Goal: Transaction & Acquisition: Purchase product/service

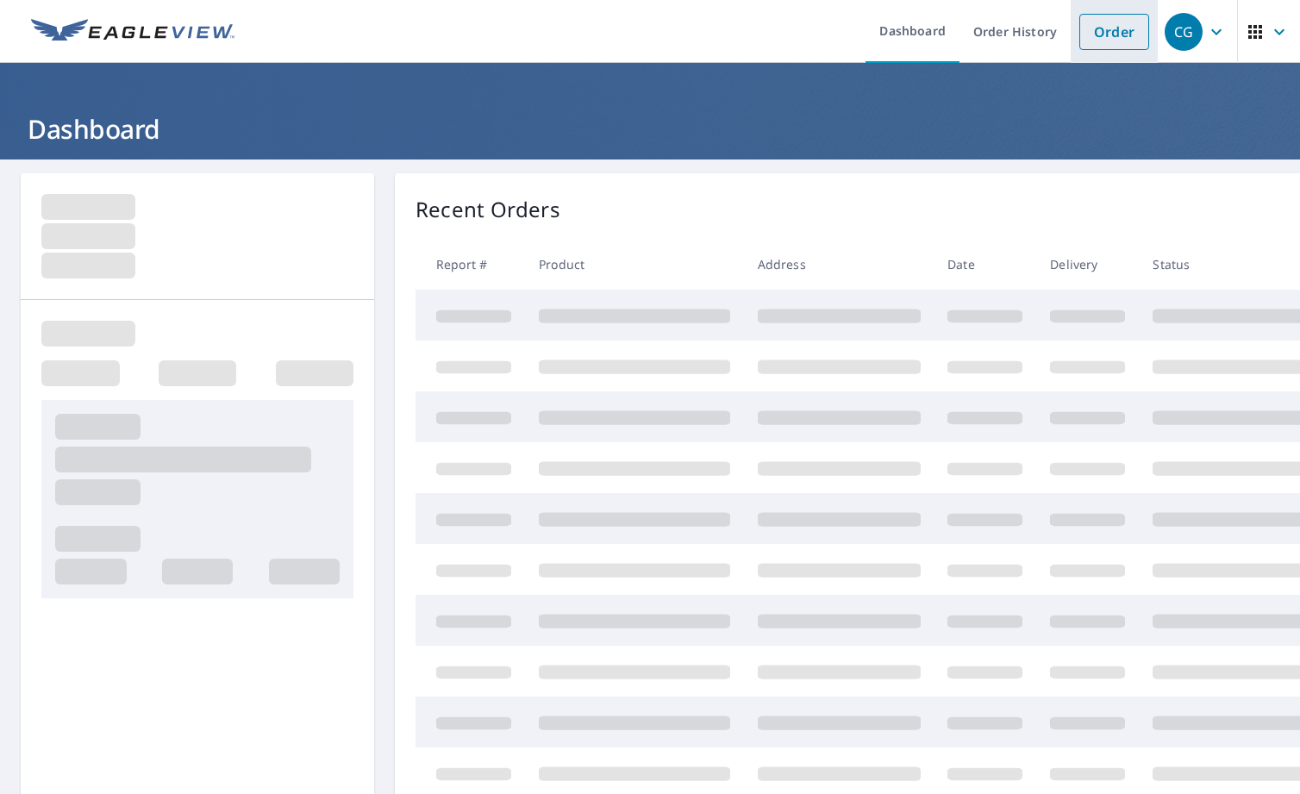
drag, startPoint x: 0, startPoint y: 0, endPoint x: 1080, endPoint y: 35, distance: 1080.6
click at [1080, 35] on link "Order" at bounding box center [1114, 32] width 70 height 36
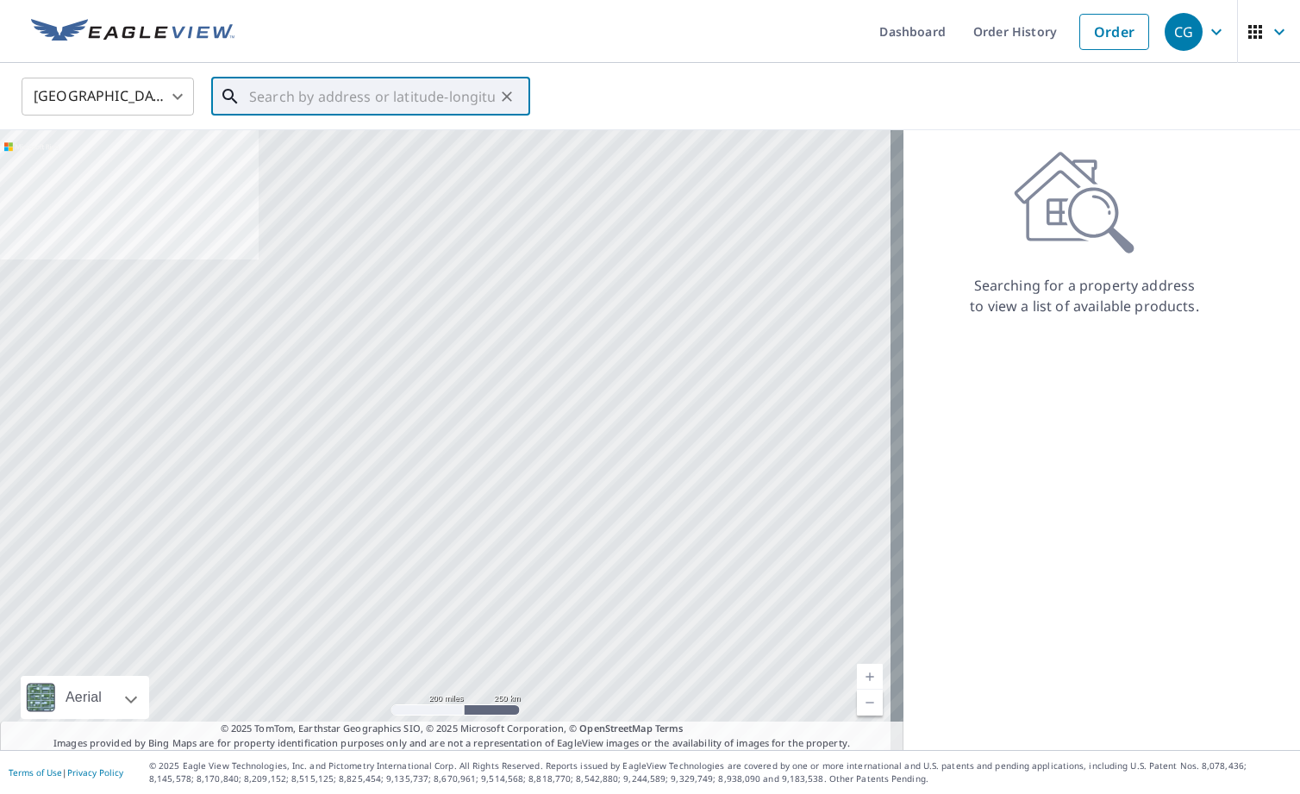
click at [328, 93] on input "text" at bounding box center [372, 96] width 246 height 48
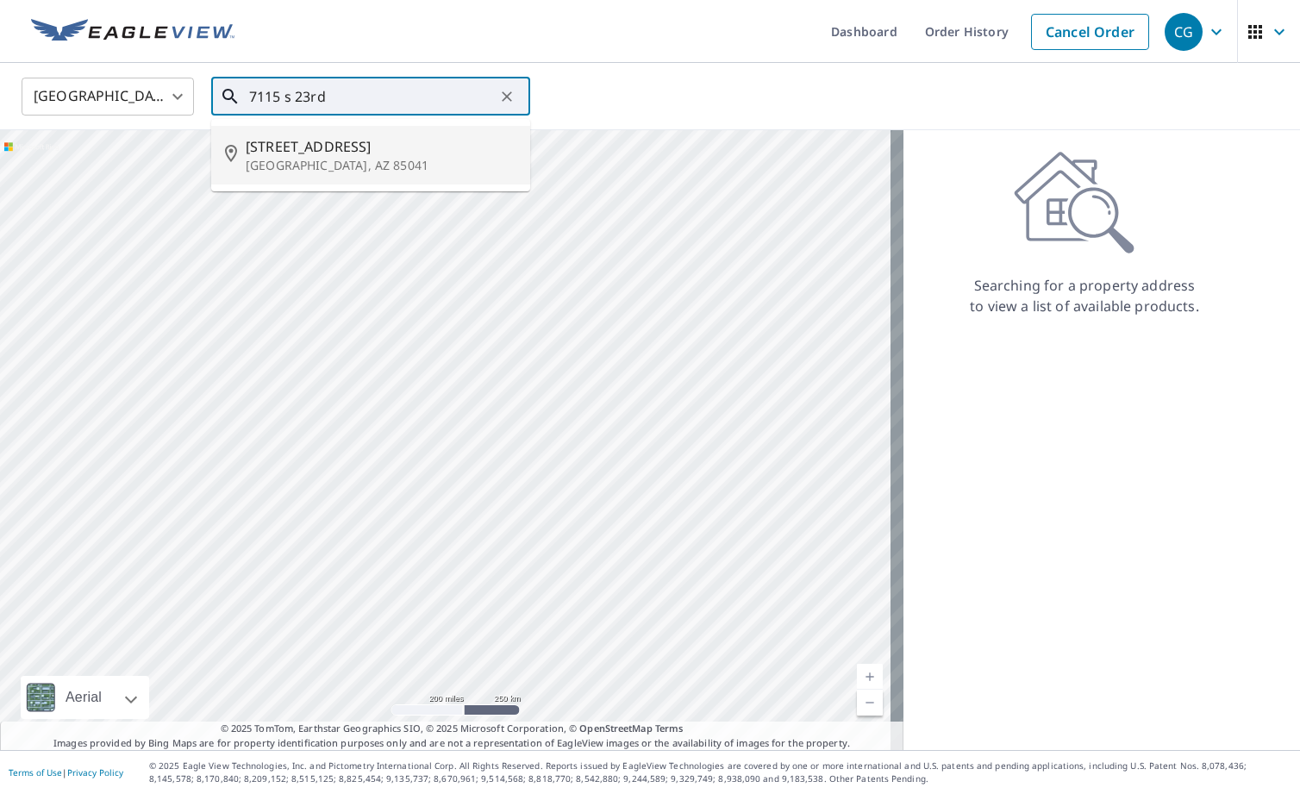
click at [323, 161] on p "[GEOGRAPHIC_DATA], AZ 85041" at bounding box center [381, 165] width 271 height 17
type input "[STREET_ADDRESS]"
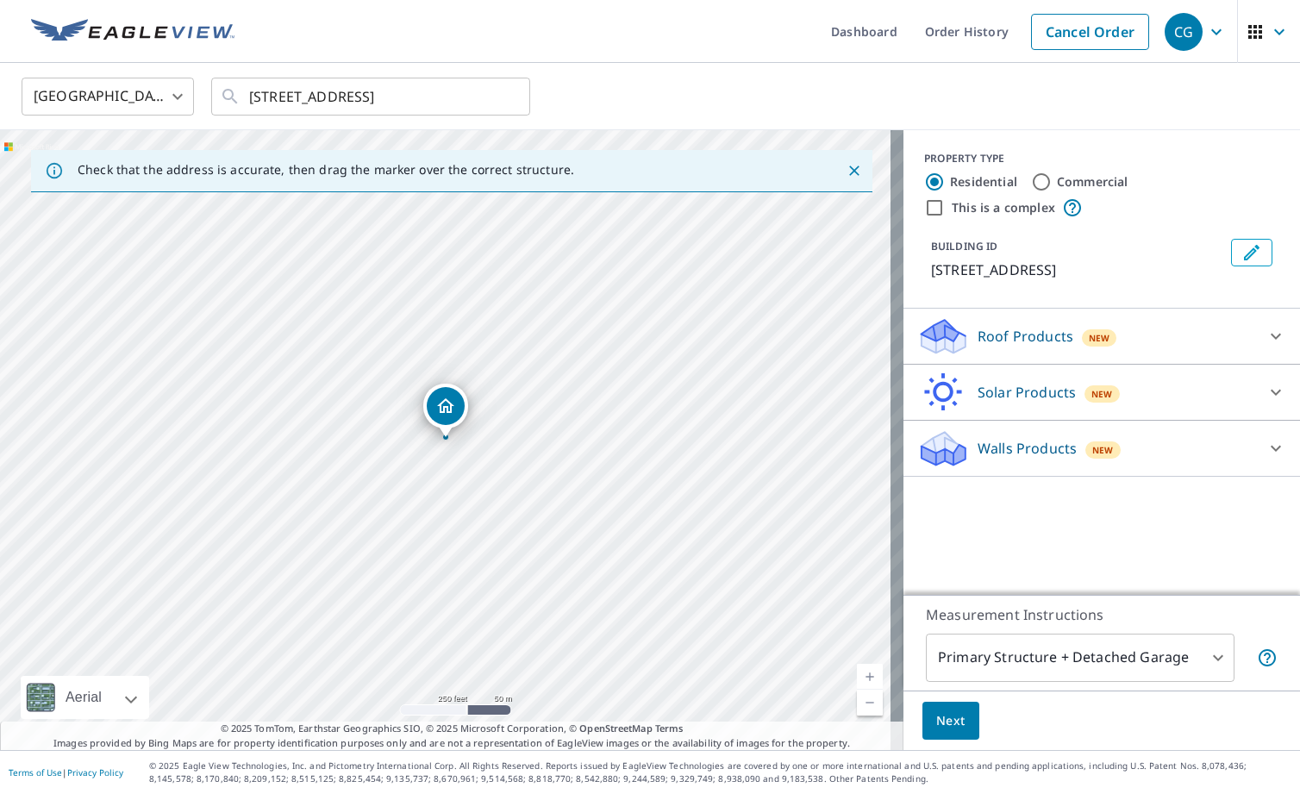
click at [996, 342] on p "Roof Products" at bounding box center [1025, 336] width 96 height 21
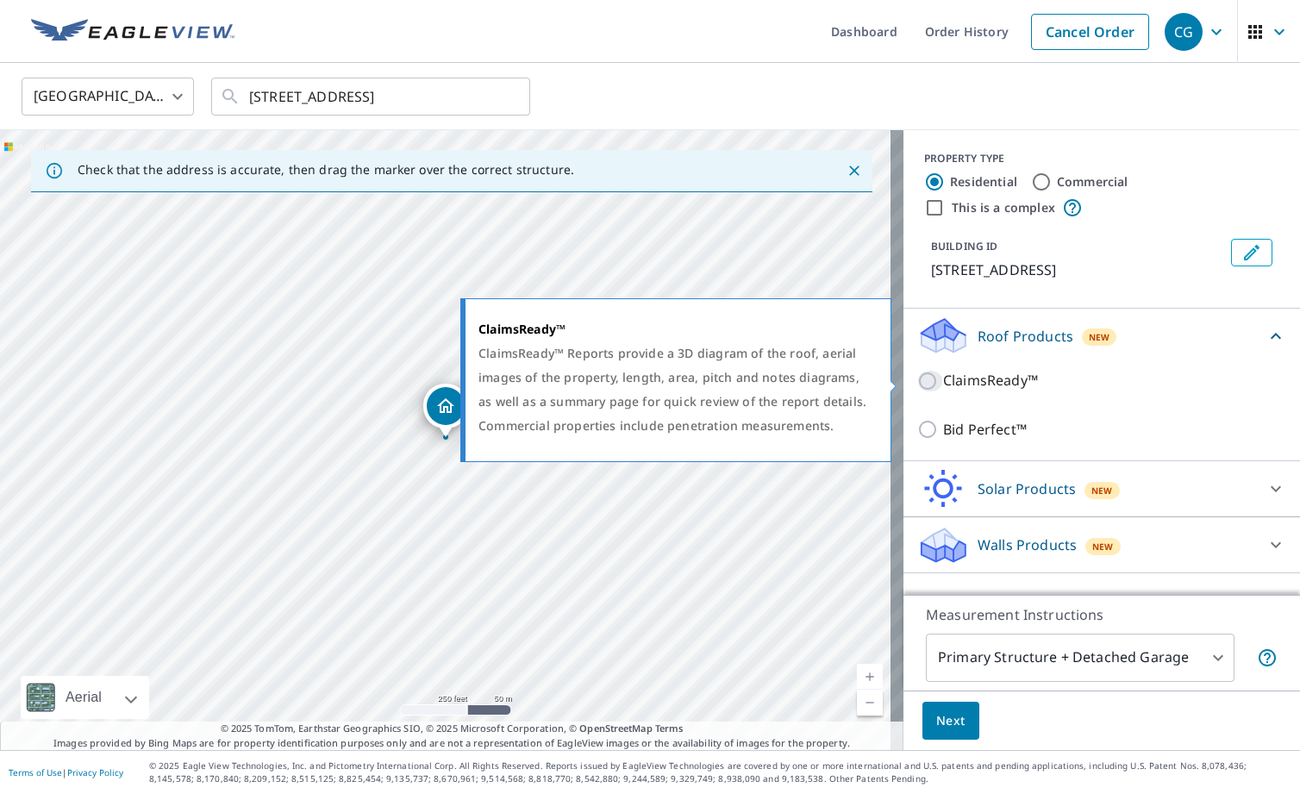
click at [922, 386] on input "ClaimsReady™" at bounding box center [930, 381] width 26 height 21
checkbox input "true"
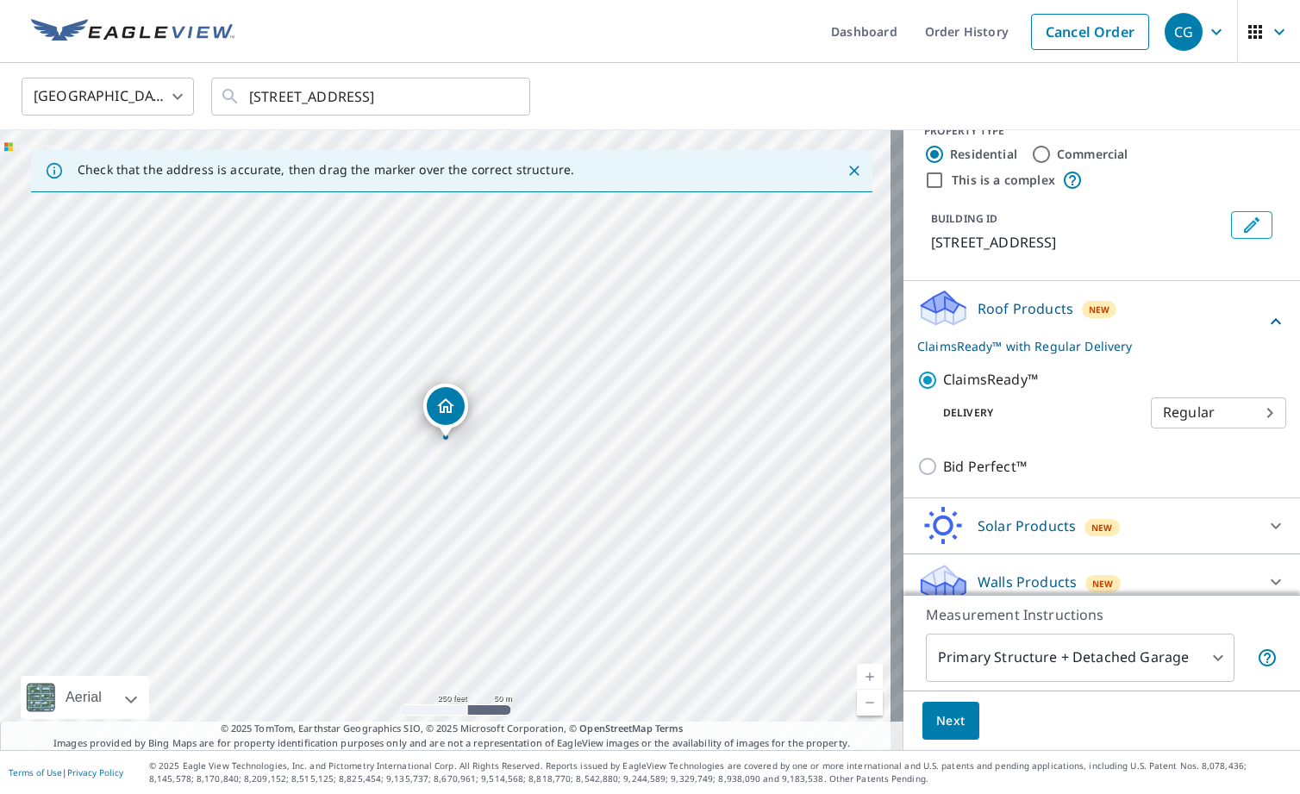
scroll to position [43, 0]
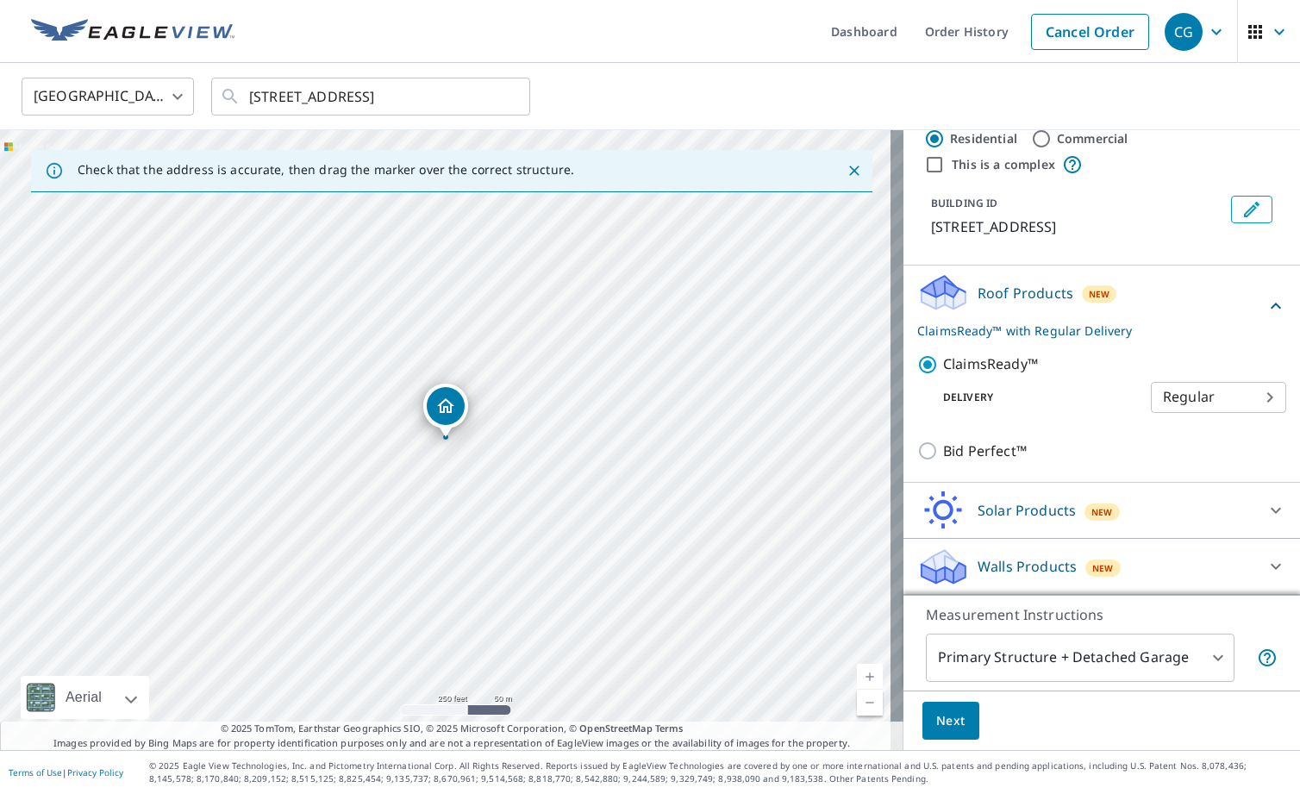
click at [945, 723] on span "Next" at bounding box center [950, 721] width 29 height 22
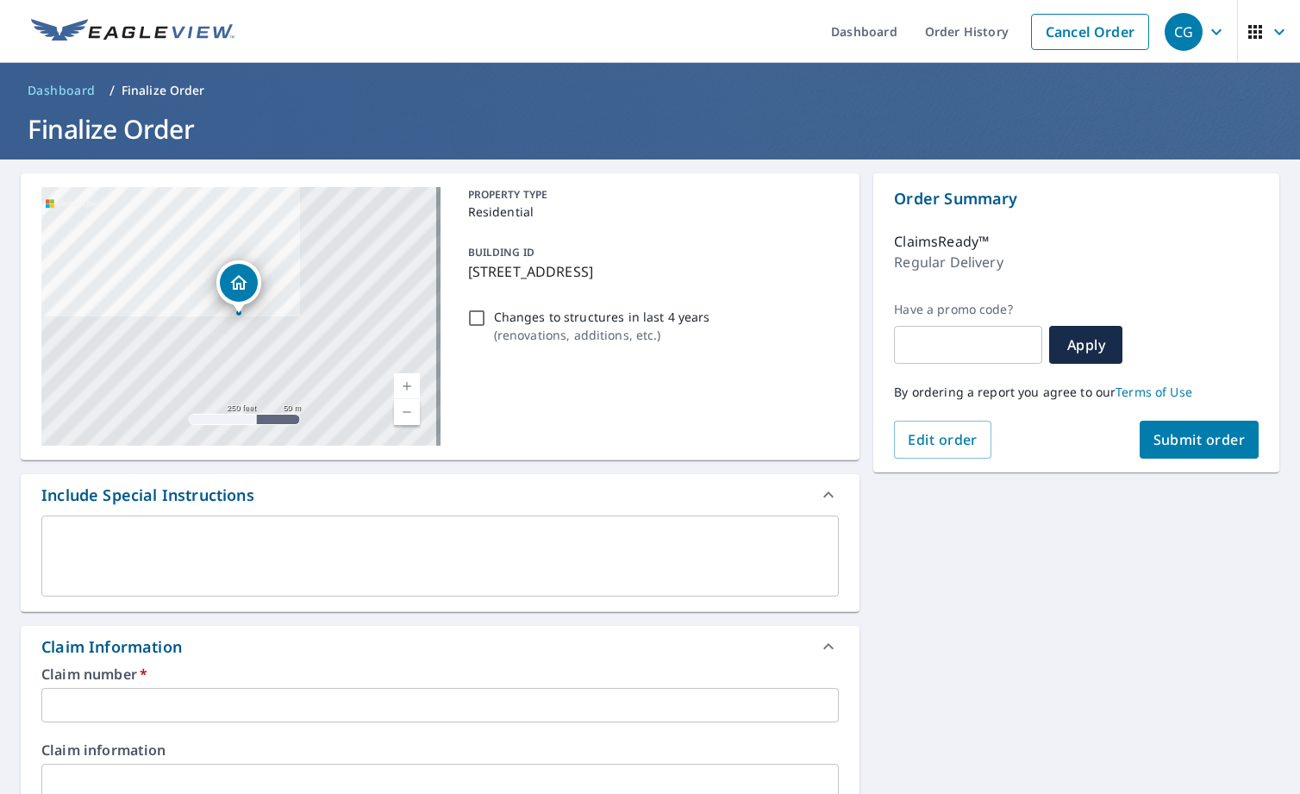
click at [626, 576] on textarea at bounding box center [439, 556] width 773 height 49
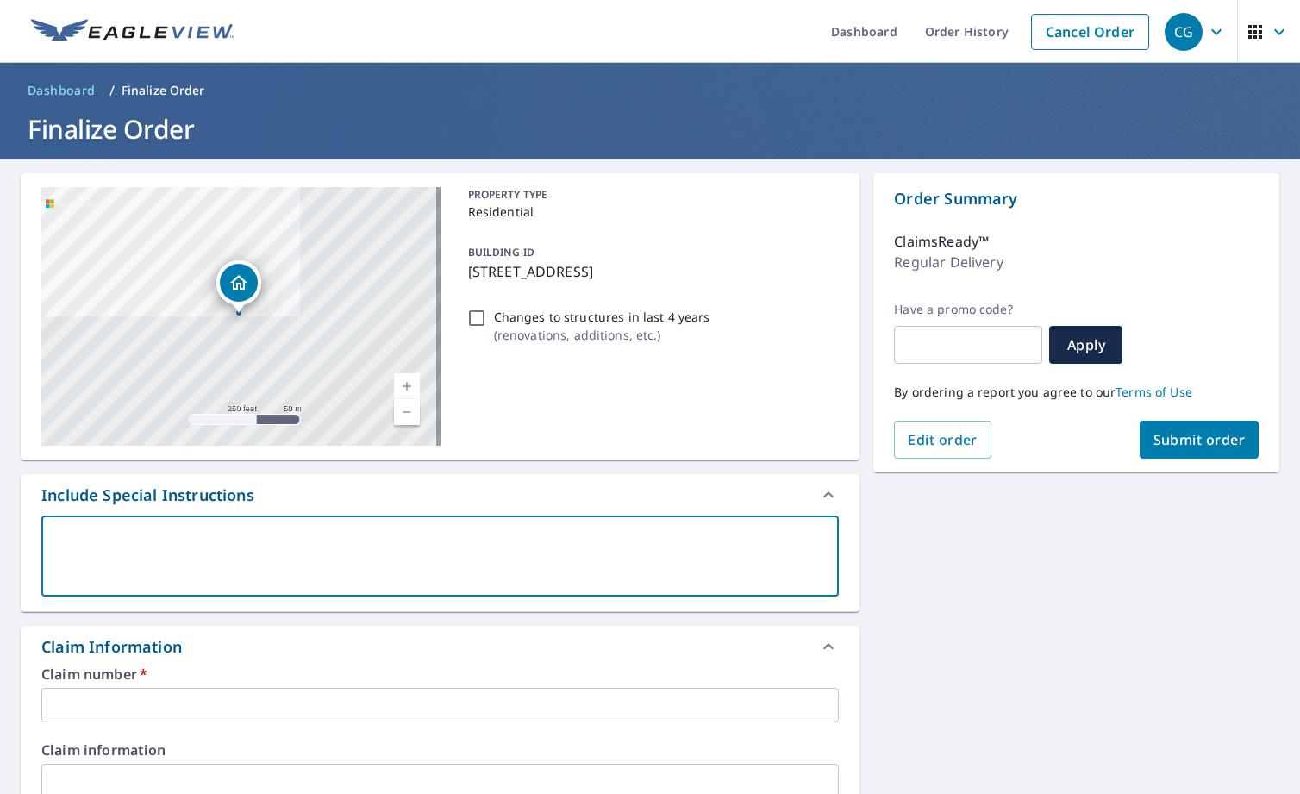
type textarea "N"
type textarea "x"
type textarea "Ne"
type textarea "x"
type textarea "Nee"
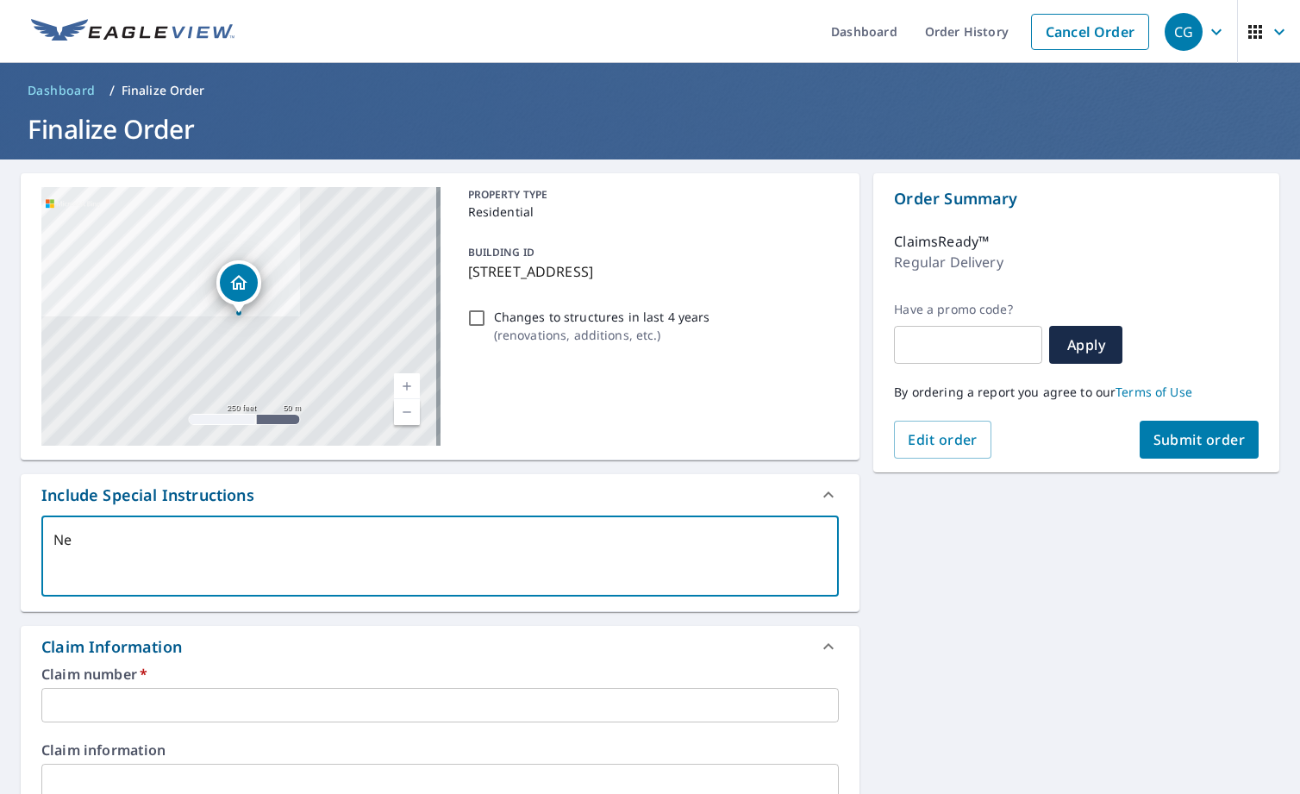
type textarea "x"
type textarea "Need"
type textarea "x"
type textarea "Need"
type textarea "x"
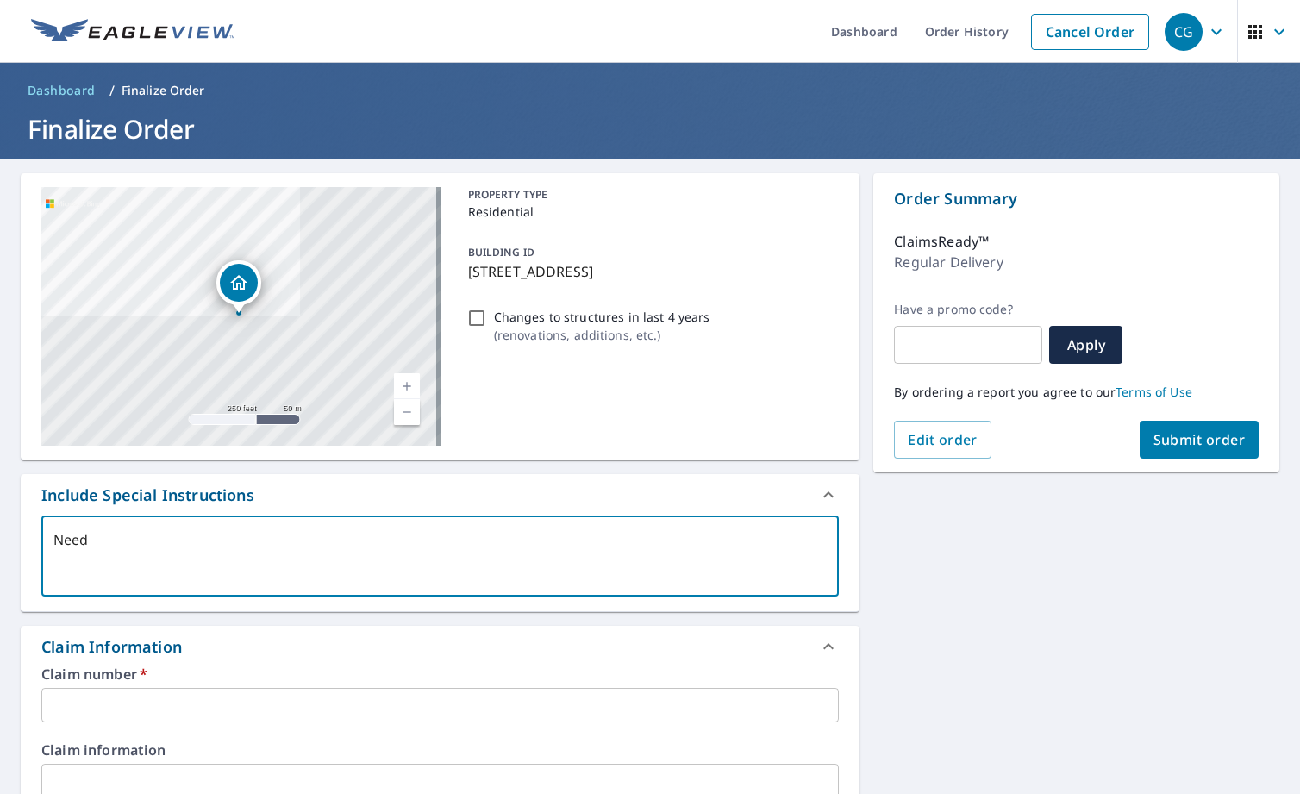
type textarea "Need i"
type textarea "x"
type textarea "Need in"
type textarea "x"
type textarea "Need in"
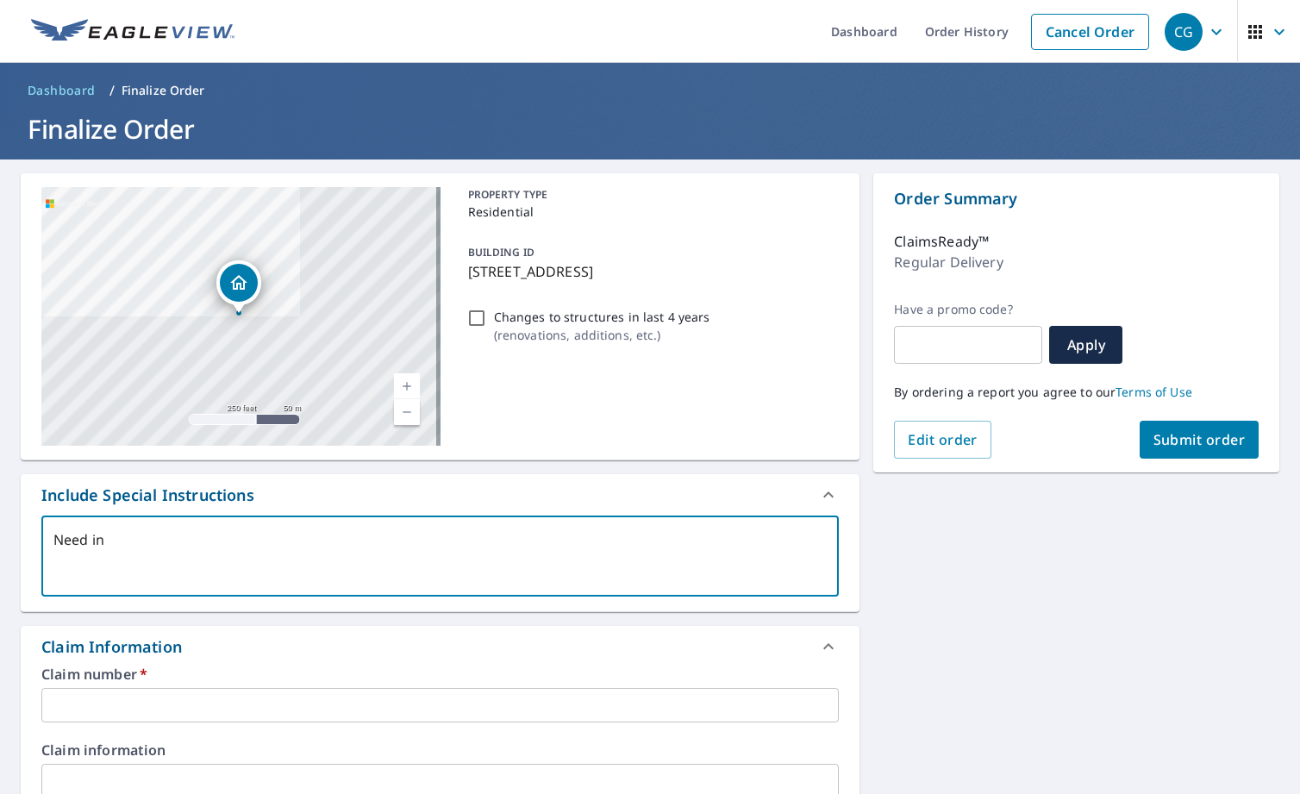
type textarea "x"
type textarea "Need in P"
type textarea "x"
type textarea "Need in PD"
type textarea "x"
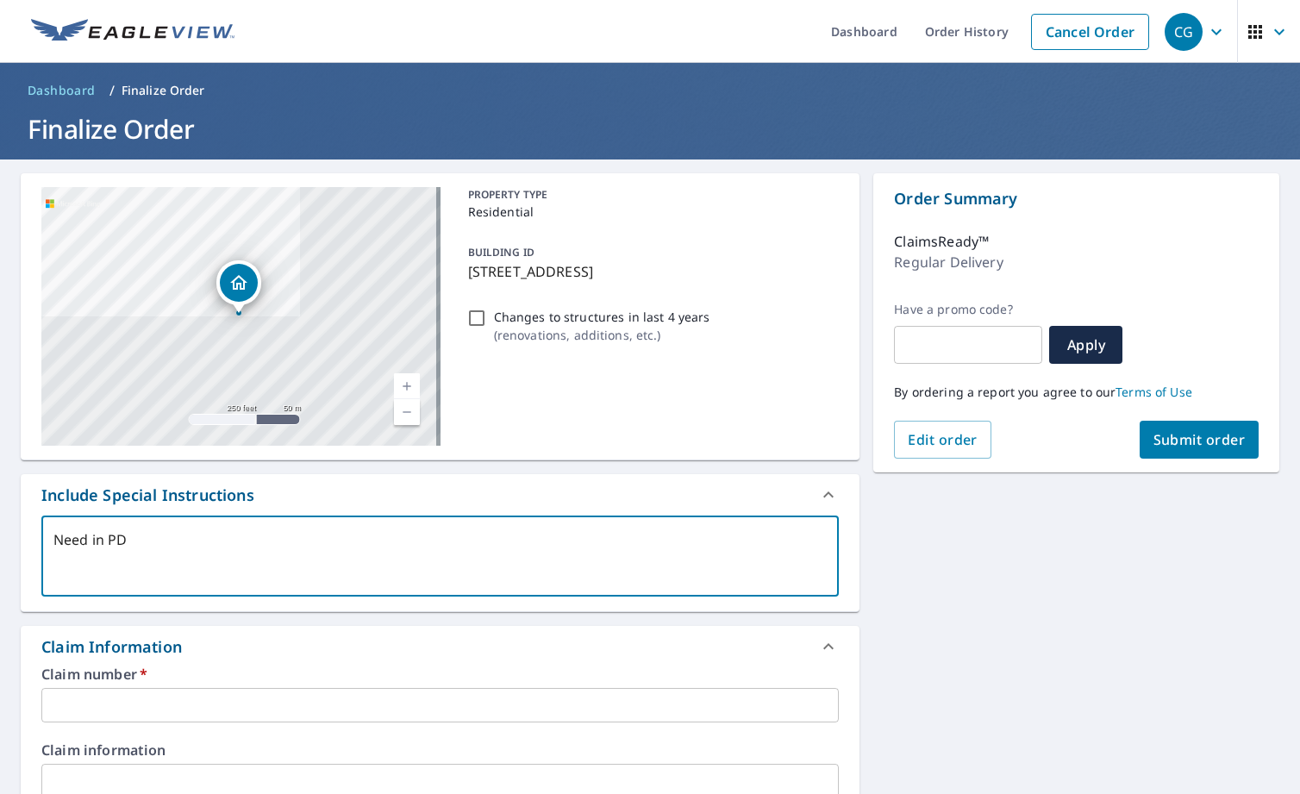
type textarea "Need in PDF"
type textarea "x"
type textarea "Need in PDF"
click at [183, 712] on input "text" at bounding box center [439, 705] width 797 height 34
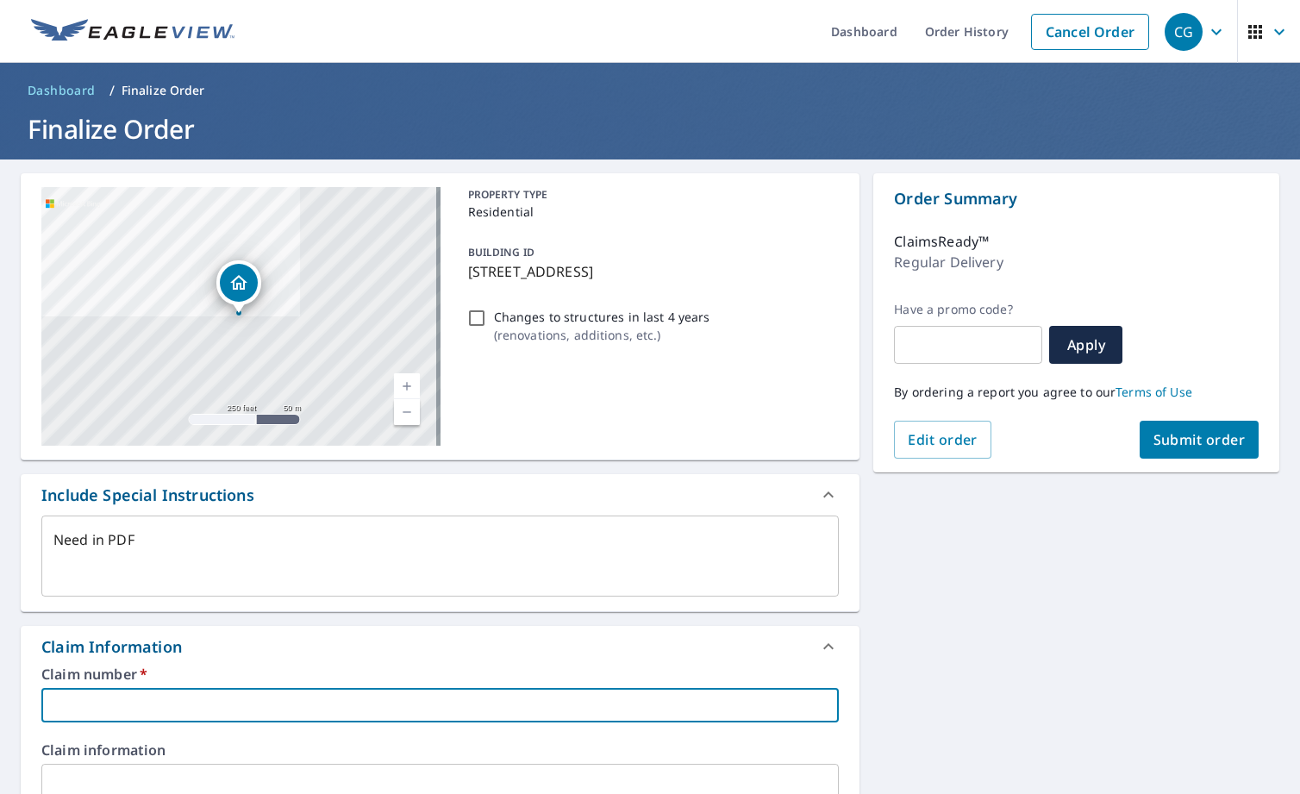
type textarea "x"
type input "0"
type textarea "x"
type input "08"
type textarea "x"
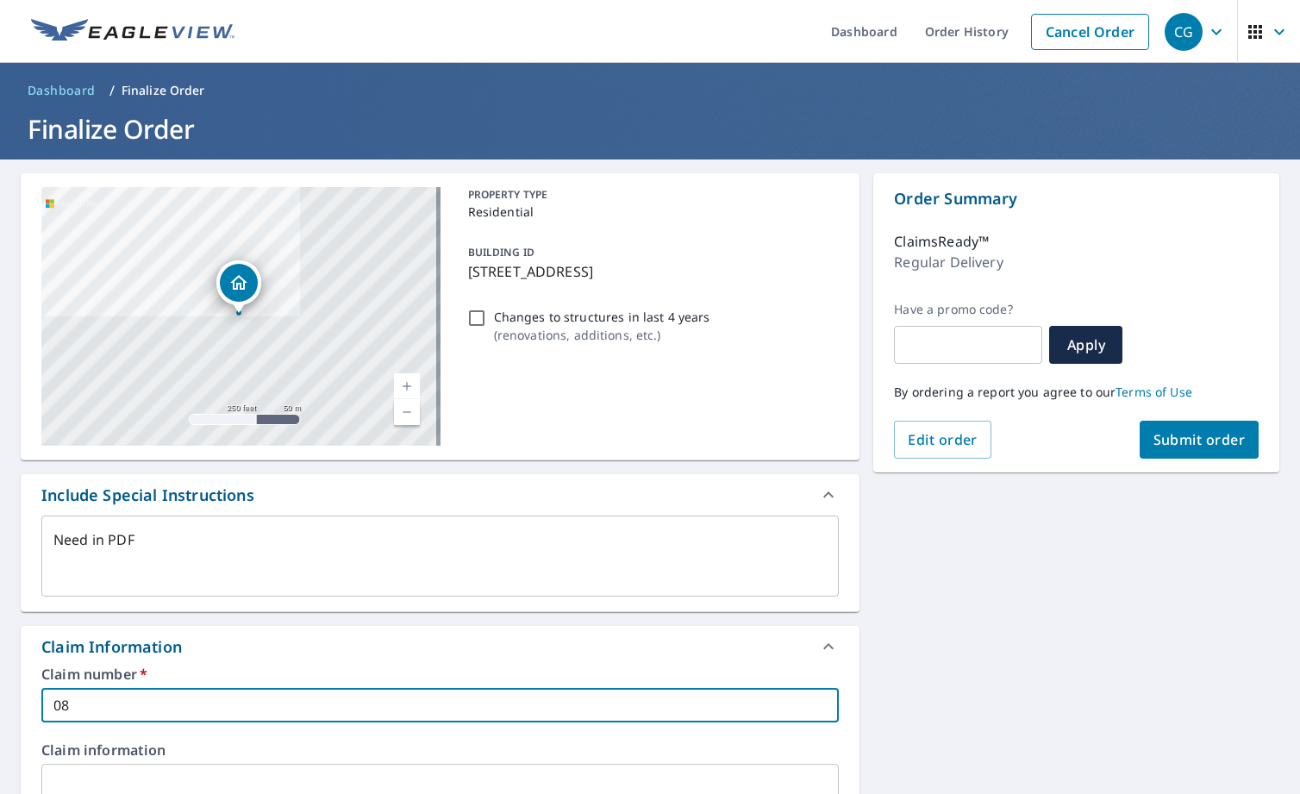
type input "080"
type textarea "x"
type input "0807"
type textarea "x"
type input "08077"
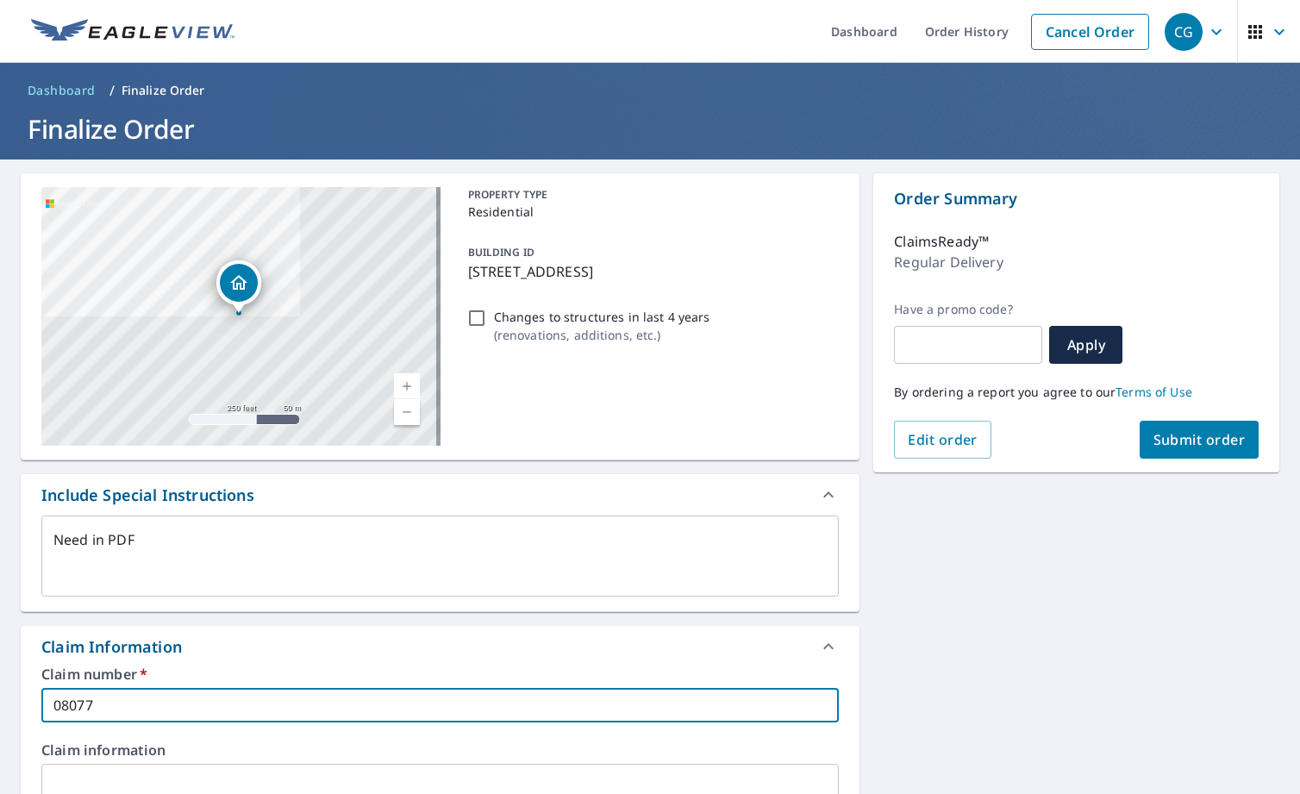
type textarea "x"
type input "080771"
type textarea "x"
type input "0807710"
type textarea "x"
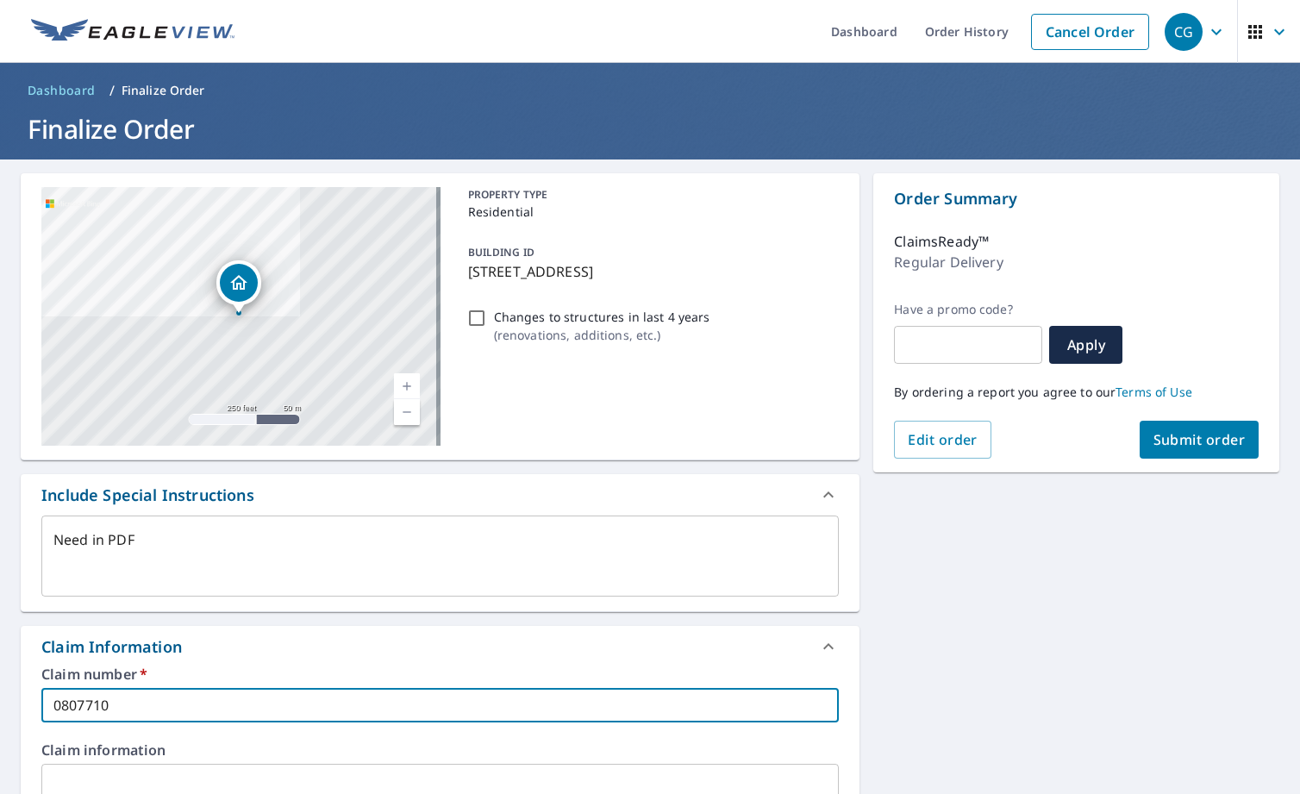
type input "08077101"
type textarea "x"
type input "080771011"
type textarea "x"
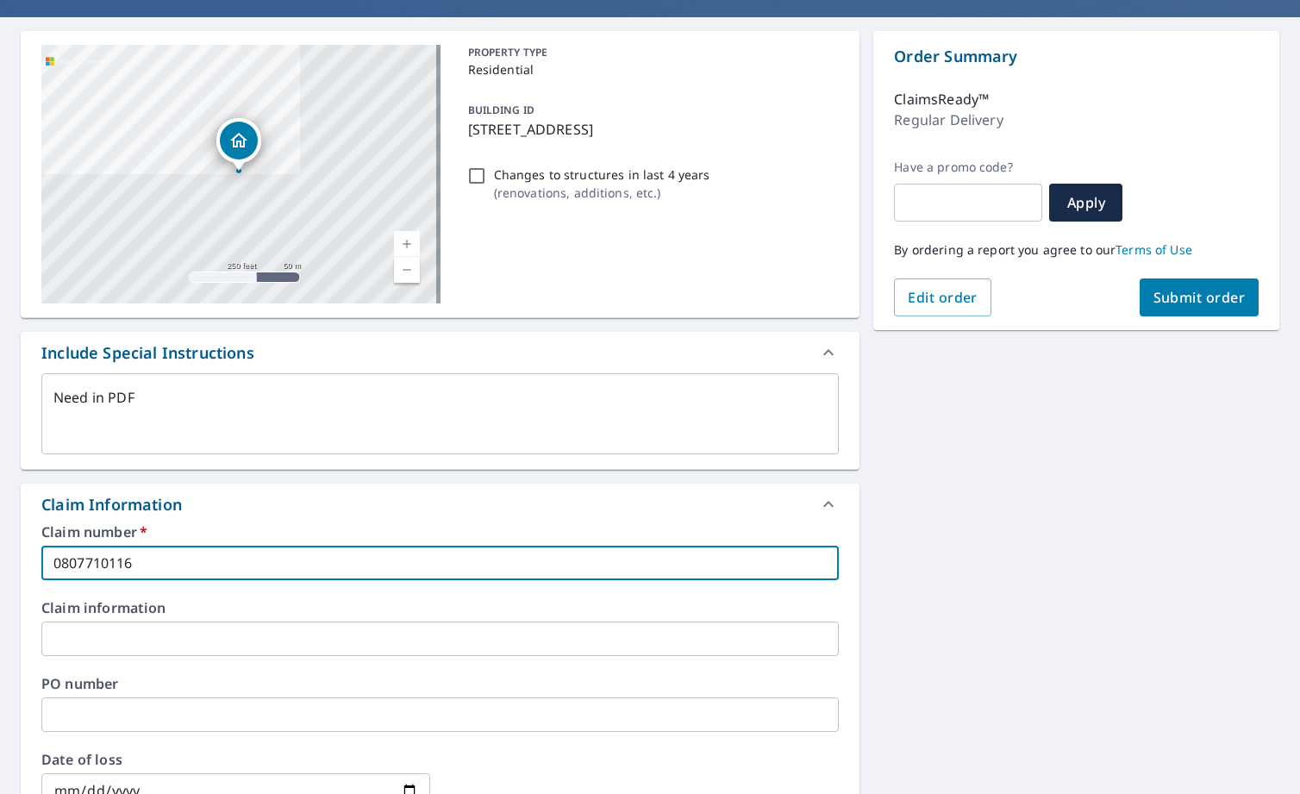
scroll to position [259, 0]
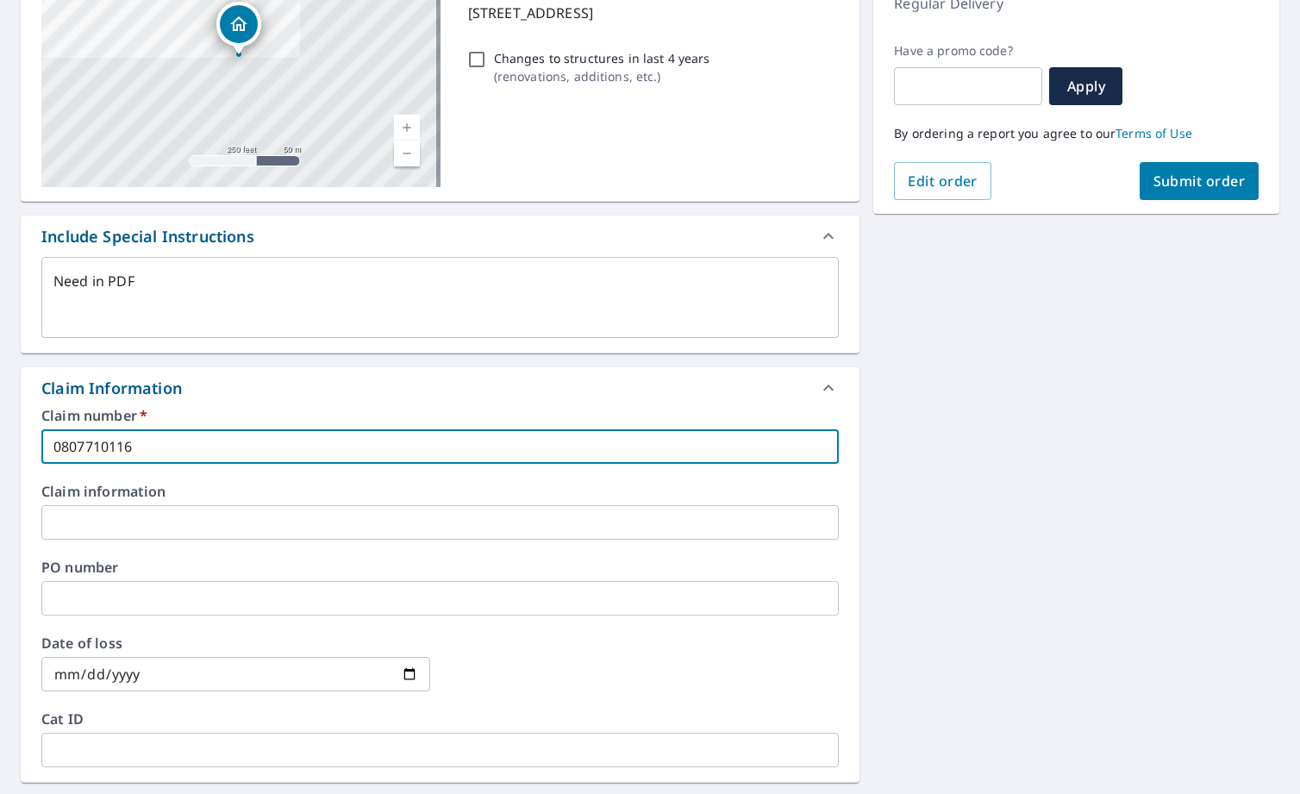
type input "0807710116"
click at [272, 671] on input "date" at bounding box center [235, 674] width 389 height 34
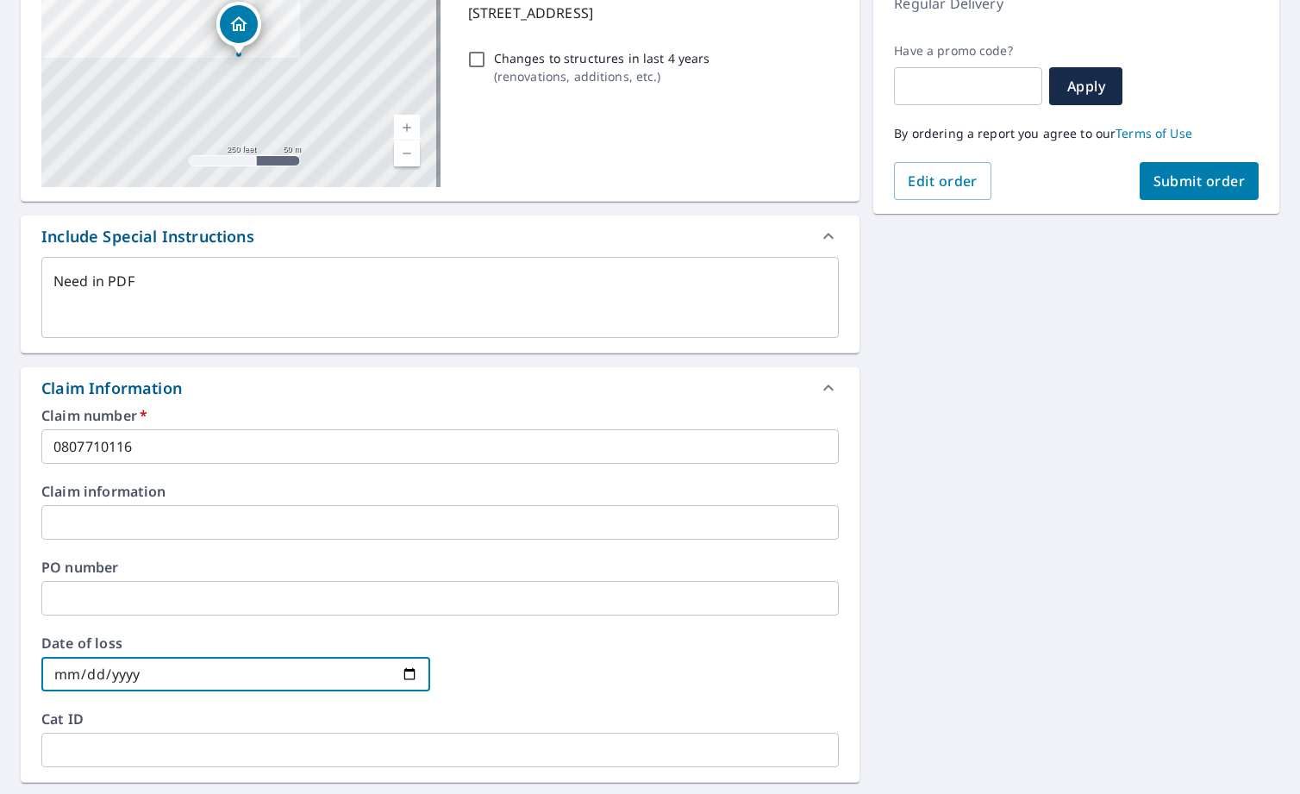
type input "0002-09-25"
type textarea "x"
type input "0020-09-25"
type textarea "x"
type input "0202-09-25"
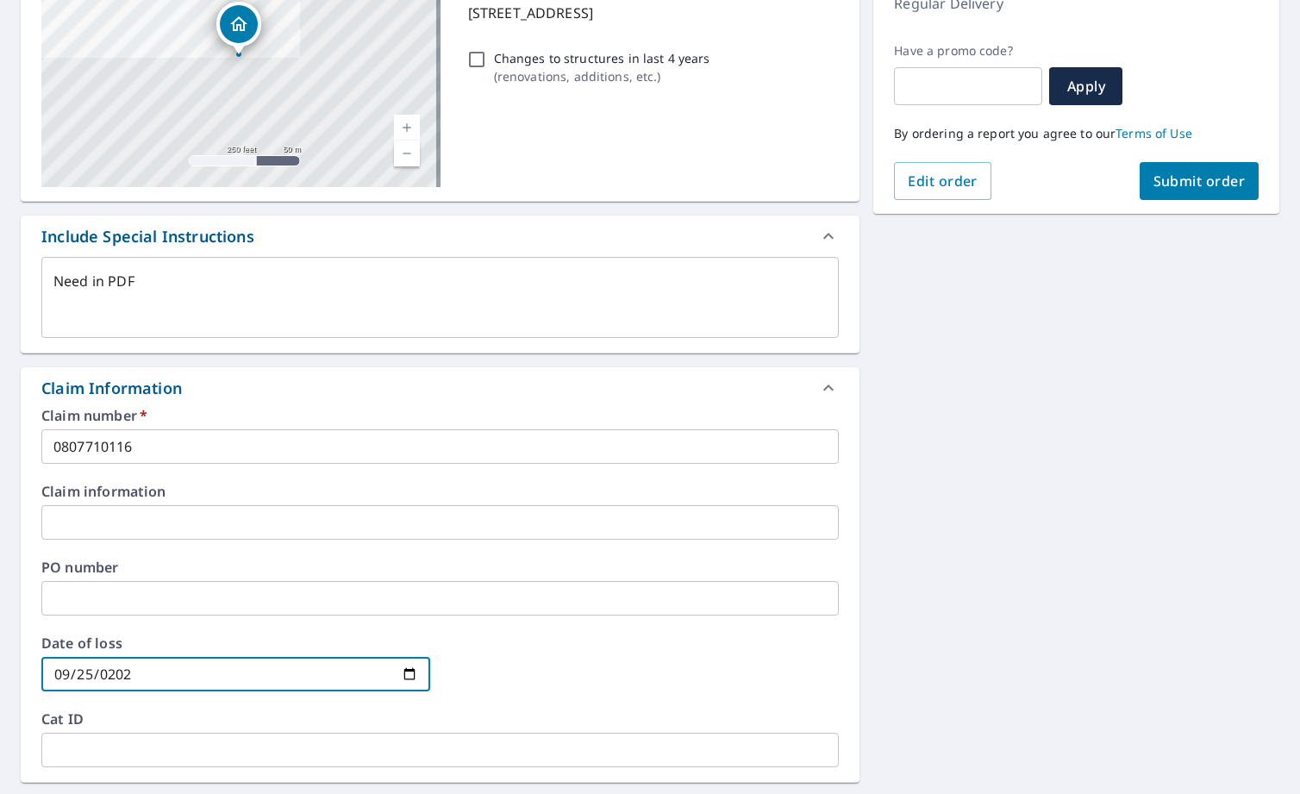
type textarea "x"
type input "[DATE]"
type textarea "x"
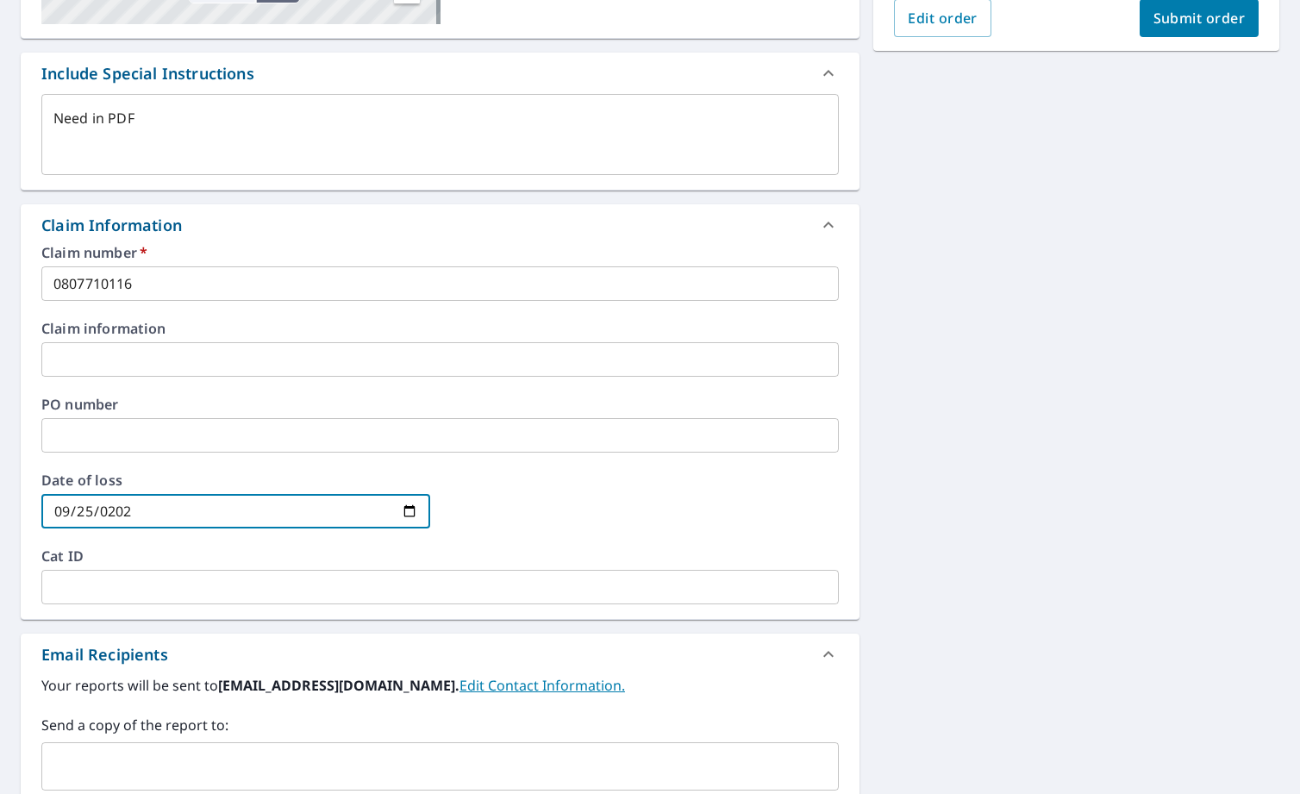
scroll to position [517, 0]
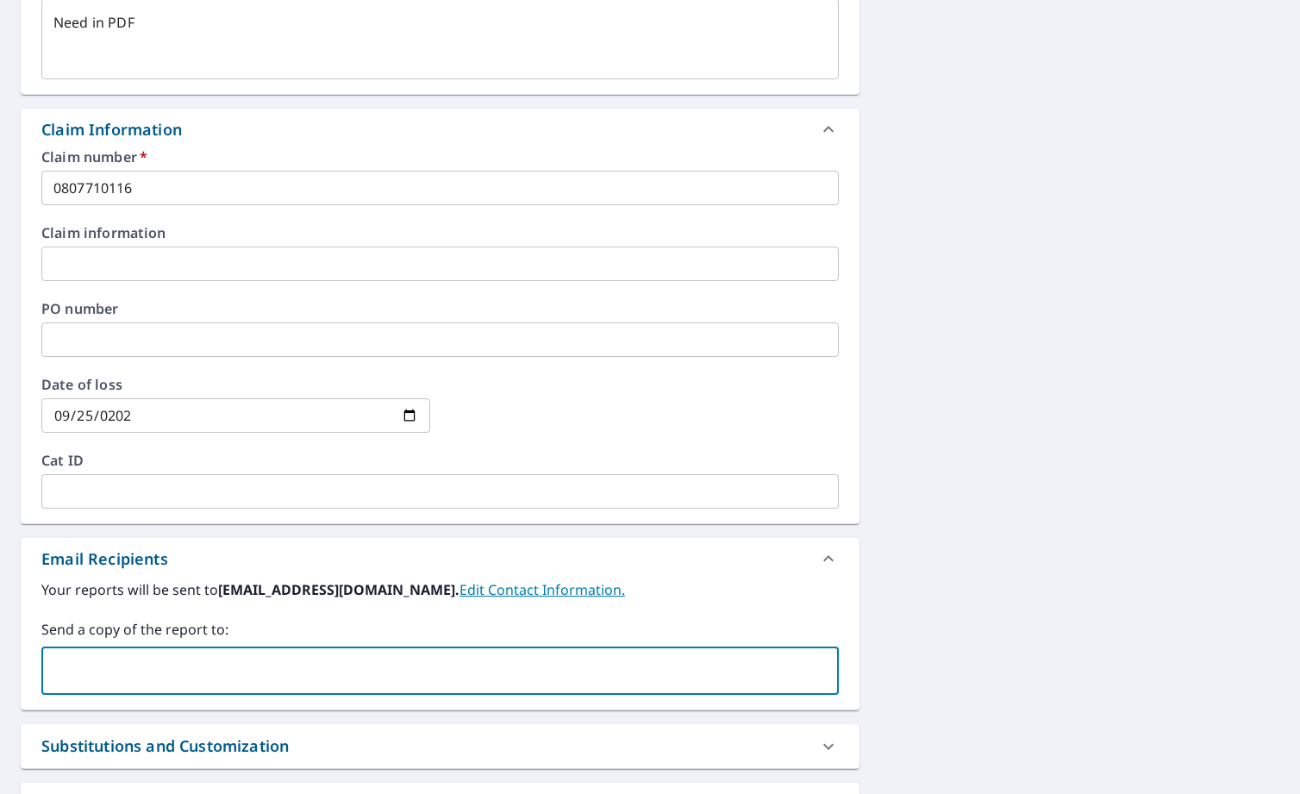
drag, startPoint x: 166, startPoint y: 667, endPoint x: 334, endPoint y: 720, distance: 176.1
click at [166, 670] on input "text" at bounding box center [427, 670] width 756 height 33
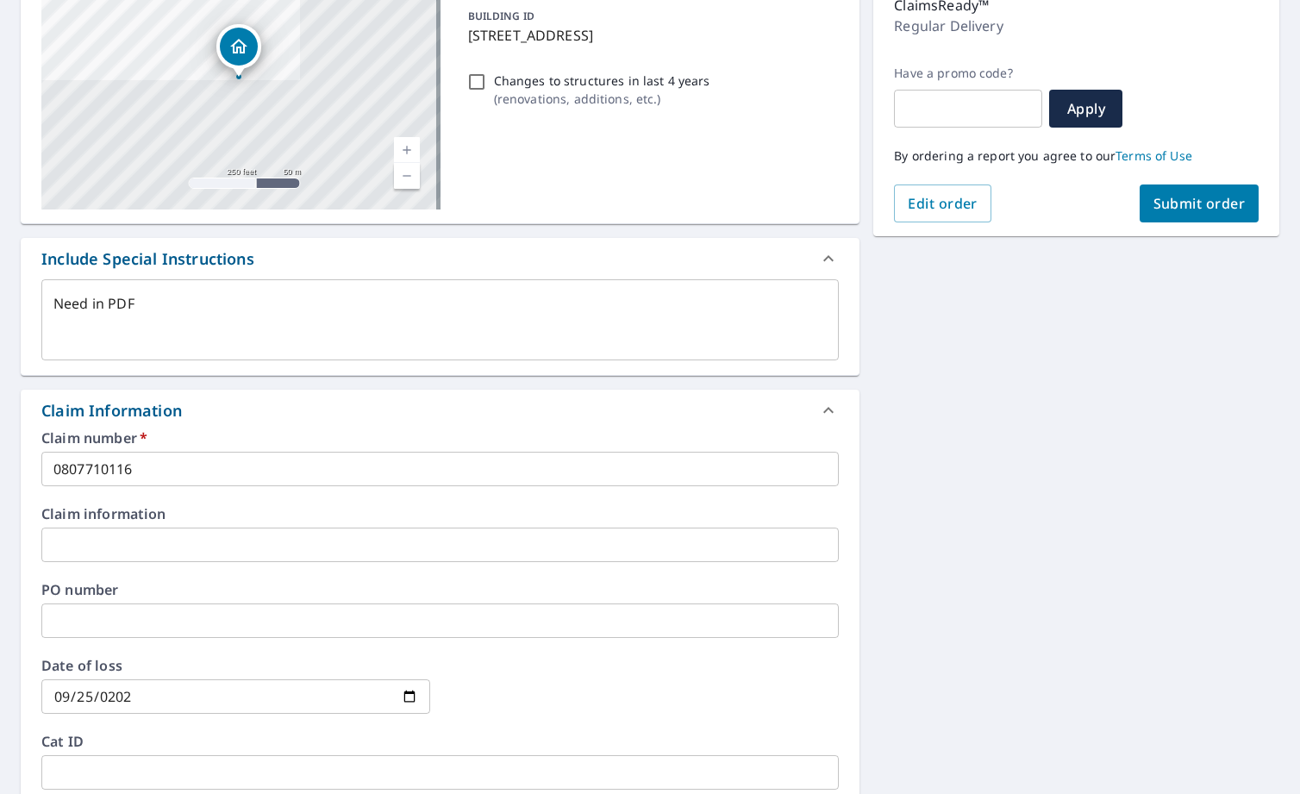
scroll to position [0, 0]
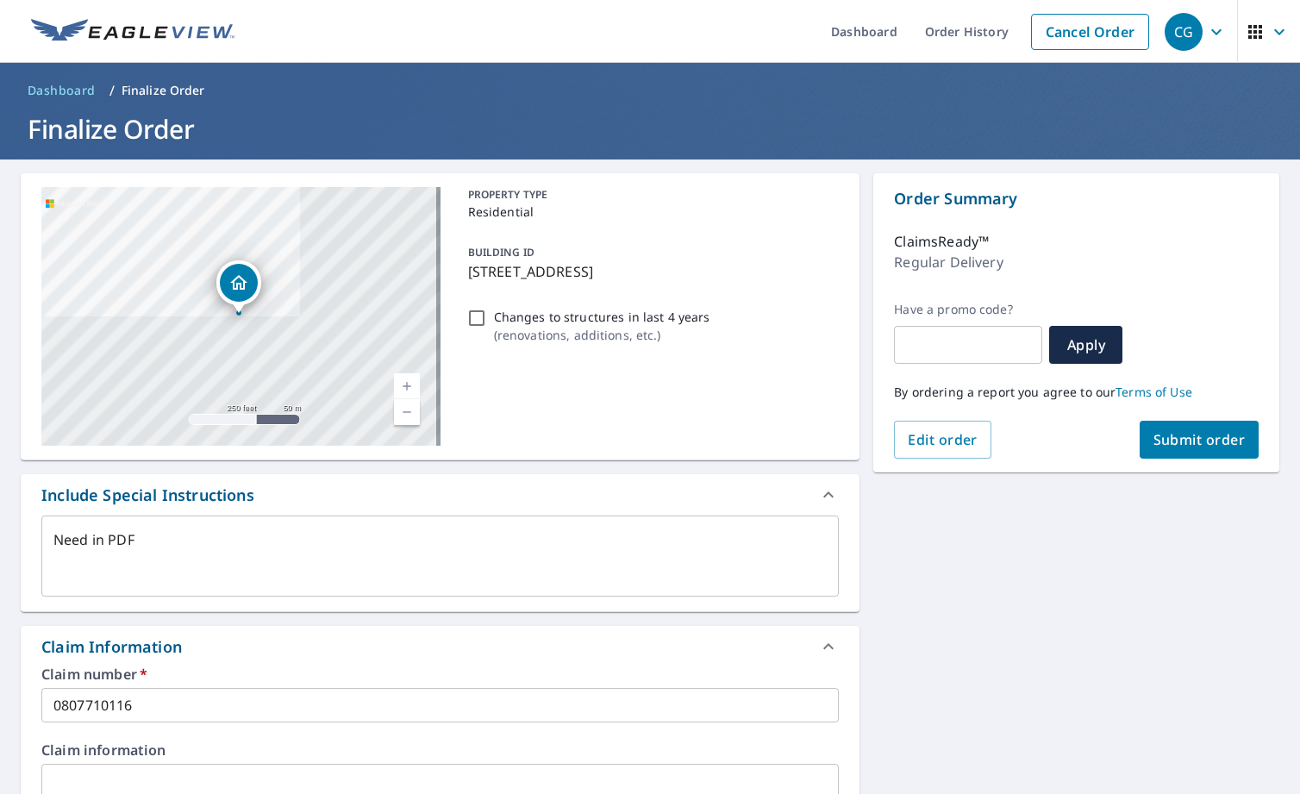
type input "[EMAIL_ADDRESS][DOMAIN_NAME]"
type textarea "x"
click at [1186, 442] on span "Submit order" at bounding box center [1199, 439] width 92 height 19
type textarea "x"
